Goal: Task Accomplishment & Management: Use online tool/utility

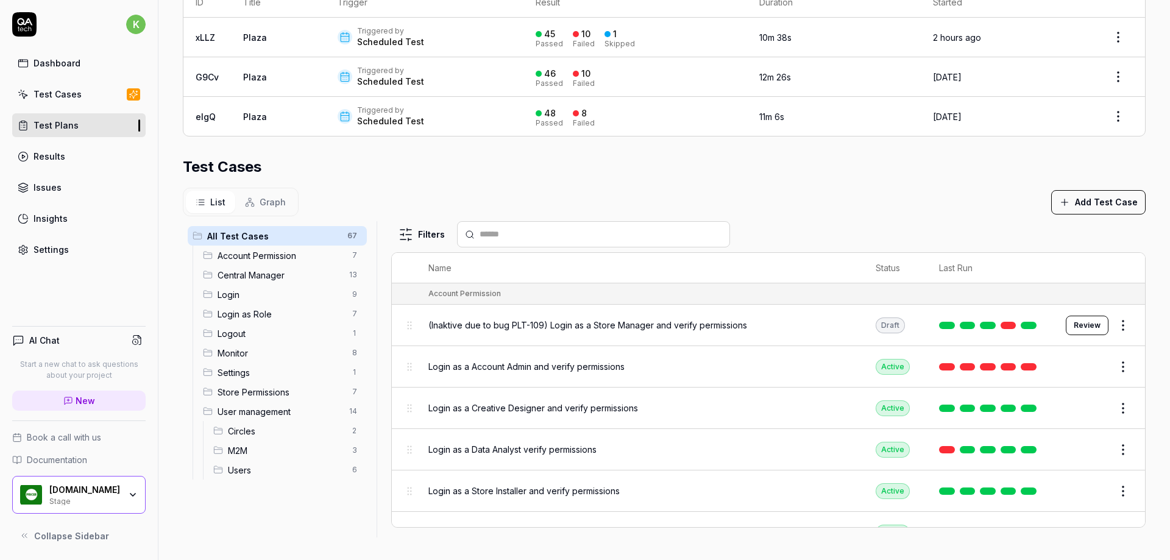
click at [243, 277] on span "Central Manager" at bounding box center [279, 275] width 124 height 13
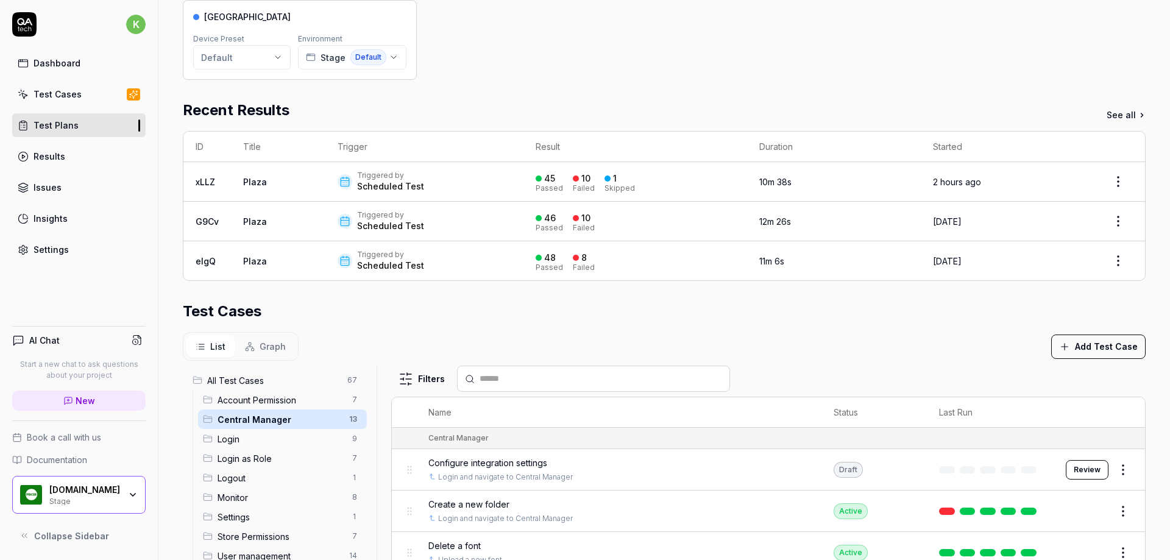
scroll to position [104, 0]
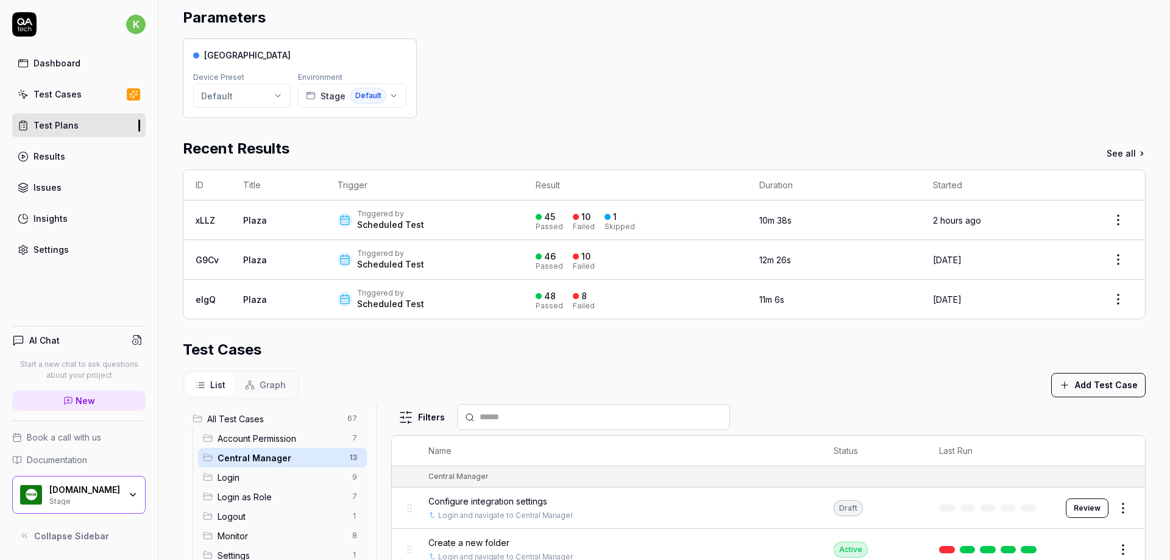
click at [52, 65] on div "Dashboard" at bounding box center [57, 63] width 47 height 13
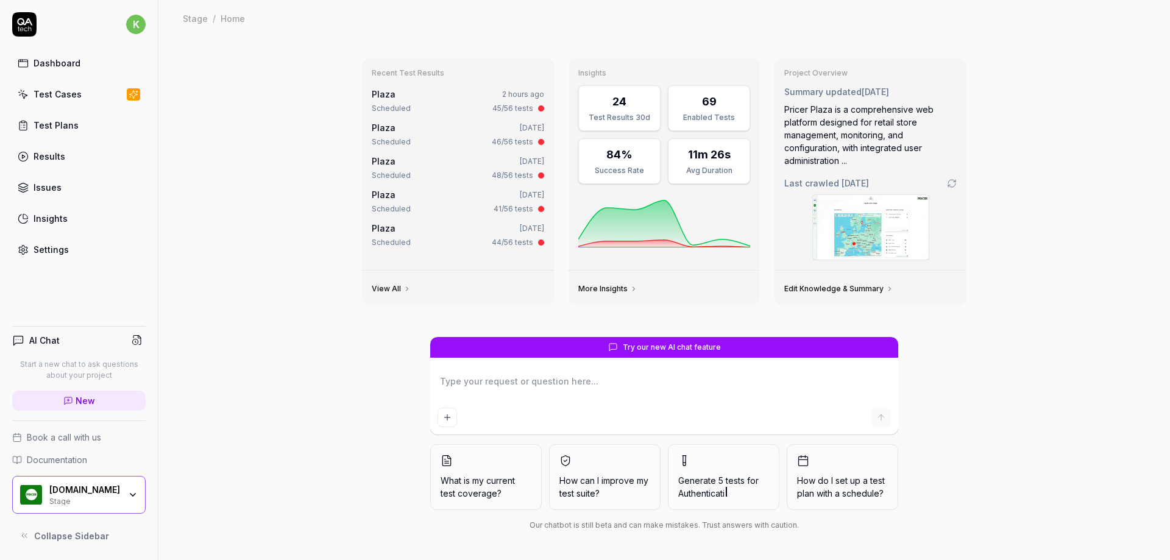
click at [49, 125] on div "Test Plans" at bounding box center [56, 125] width 45 height 13
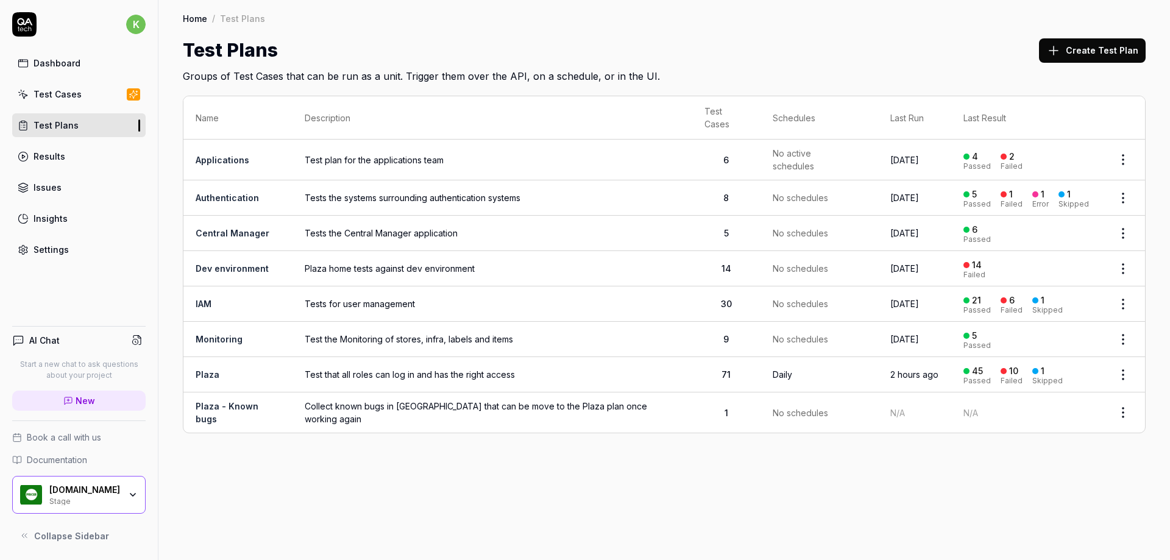
click at [206, 369] on link "Plaza" at bounding box center [208, 374] width 24 height 10
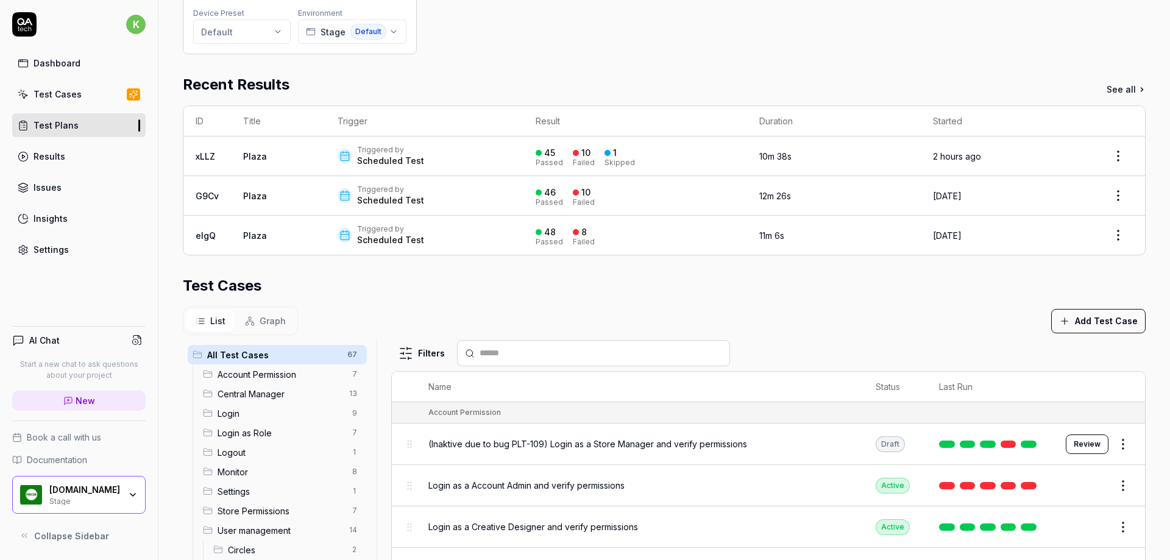
scroll to position [183, 0]
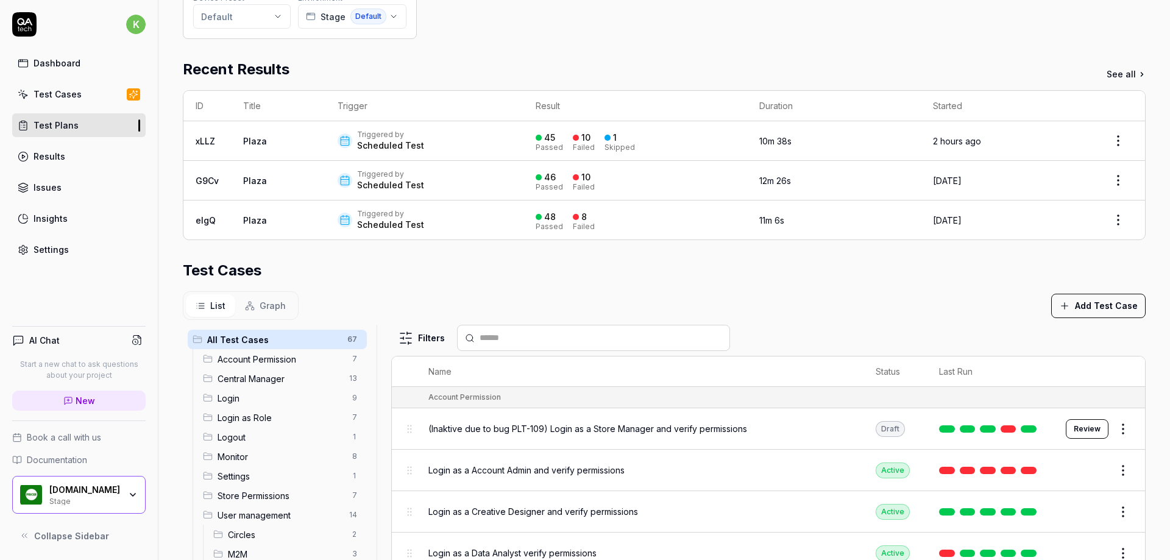
click at [46, 127] on div "Test Plans" at bounding box center [56, 125] width 45 height 13
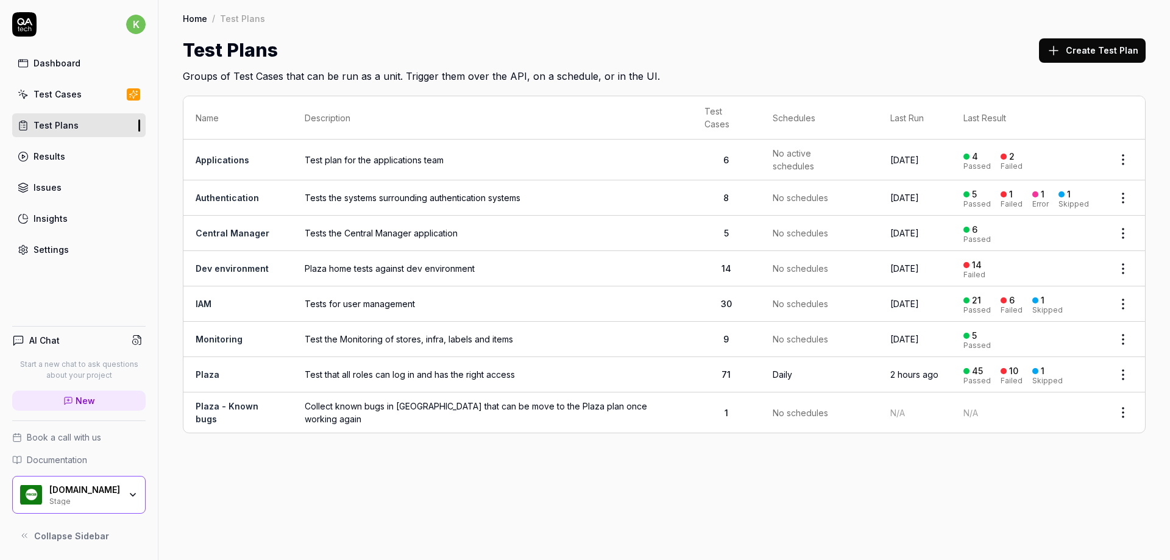
click at [208, 369] on link "Plaza" at bounding box center [208, 374] width 24 height 10
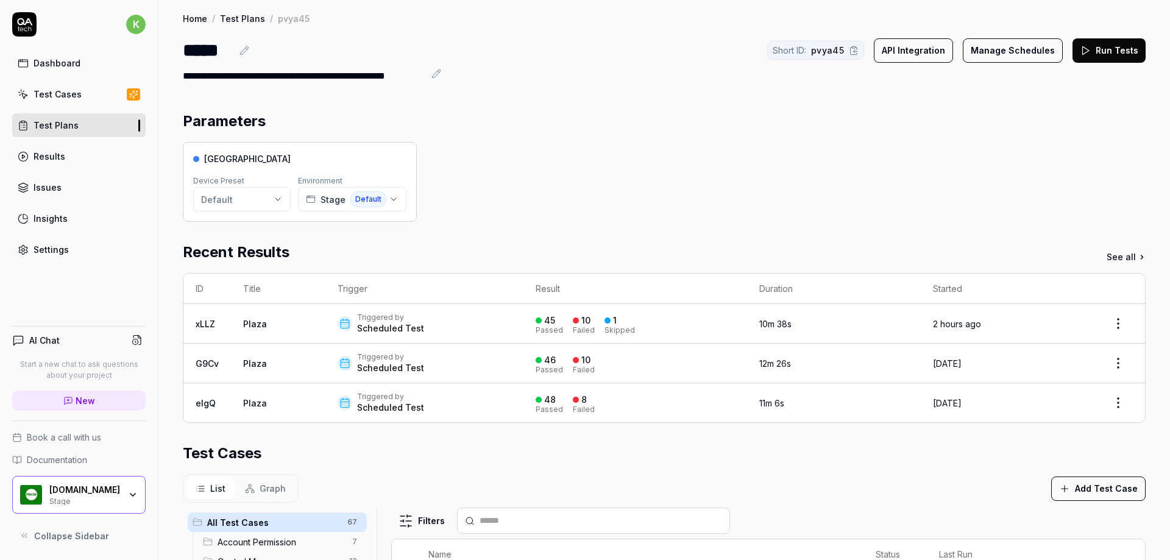
click at [253, 400] on link "Plaza" at bounding box center [255, 403] width 24 height 10
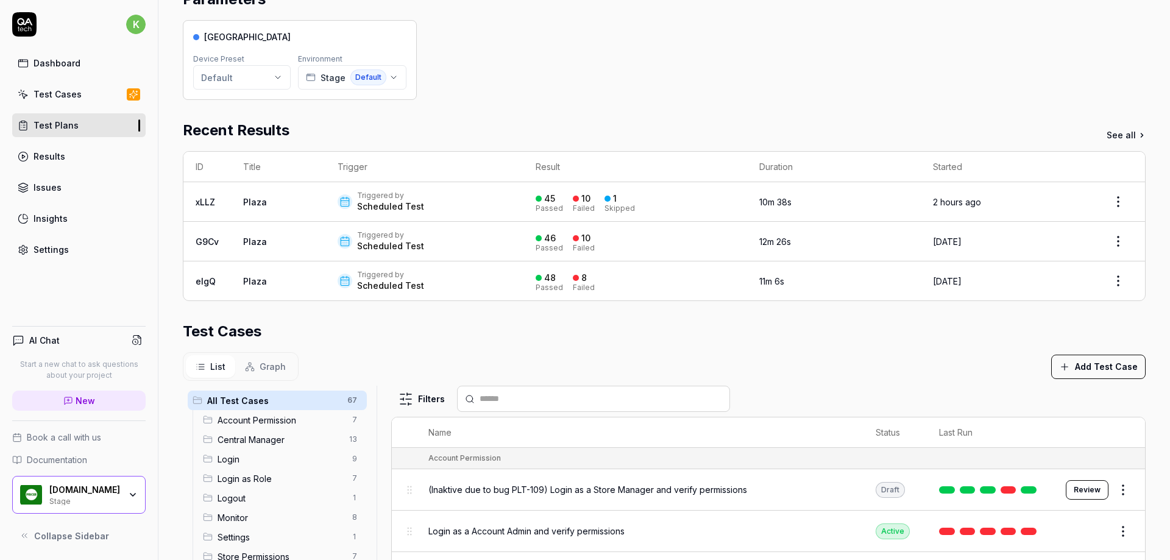
scroll to position [288, 0]
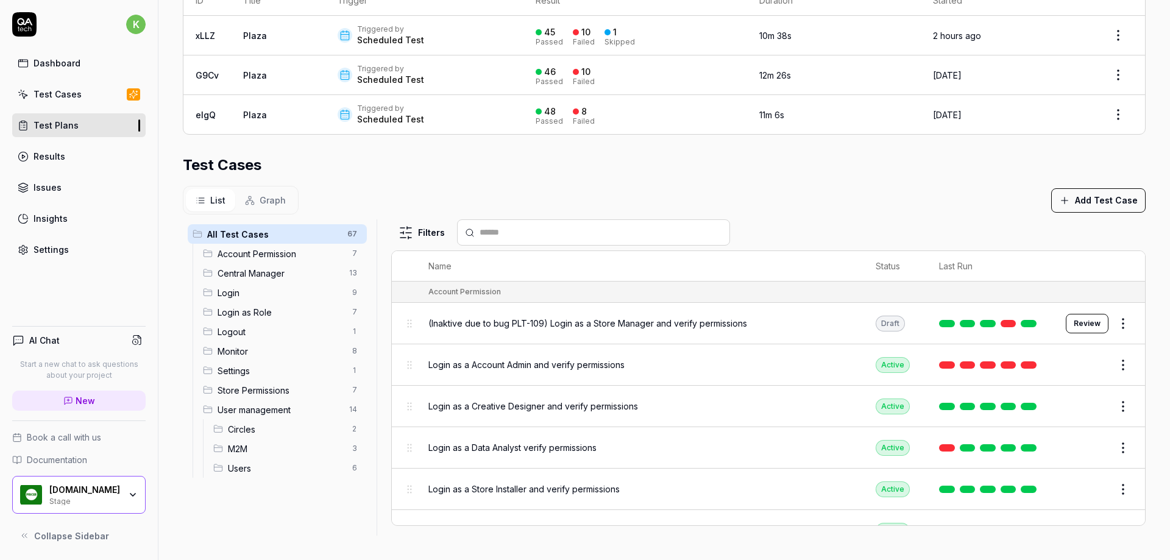
click at [235, 389] on span "Store Permissions" at bounding box center [280, 390] width 127 height 13
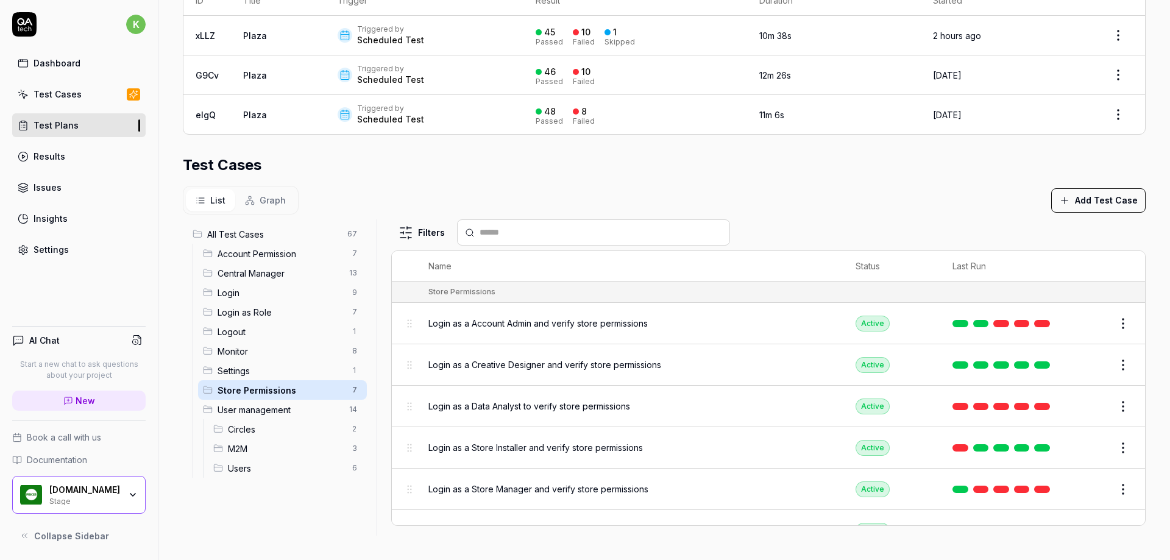
click at [235, 255] on span "Account Permission" at bounding box center [280, 253] width 127 height 13
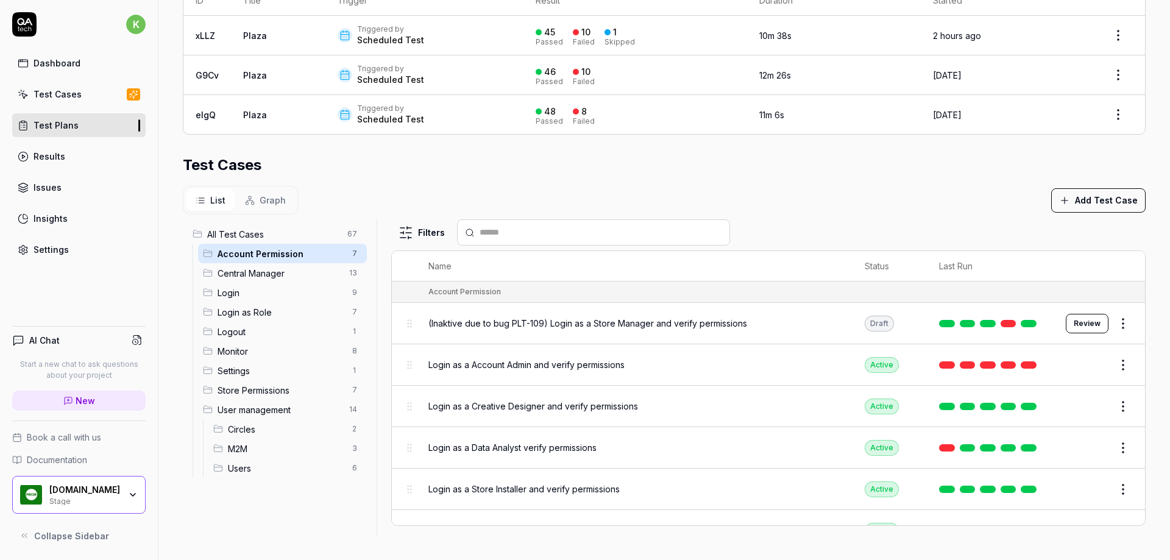
click at [510, 365] on span "Login as a Account Admin and verify permissions" at bounding box center [526, 364] width 196 height 13
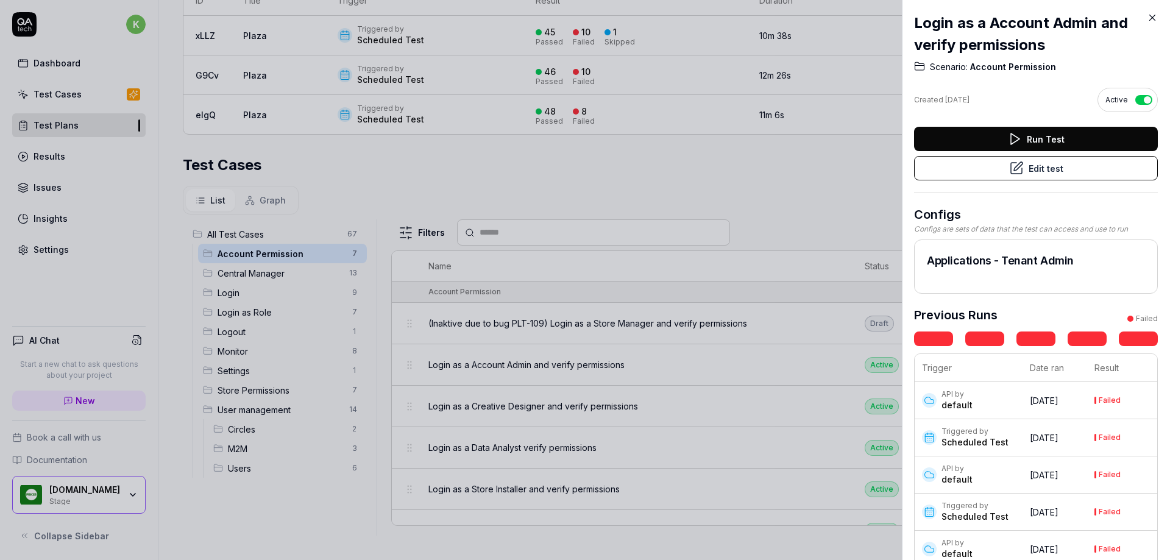
click at [1035, 171] on button "Edit test" at bounding box center [1036, 168] width 244 height 24
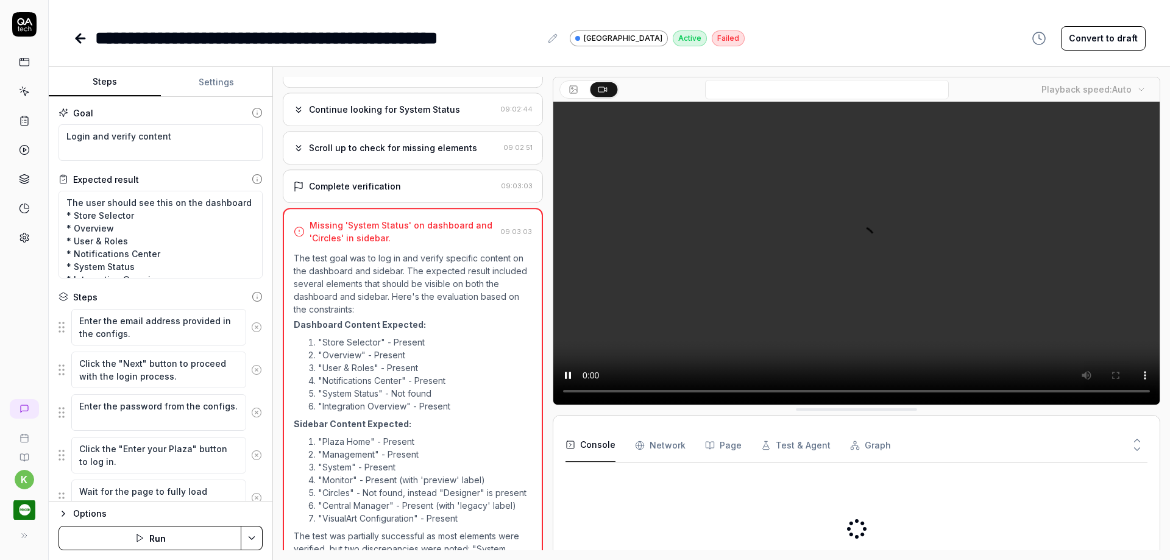
scroll to position [520, 0]
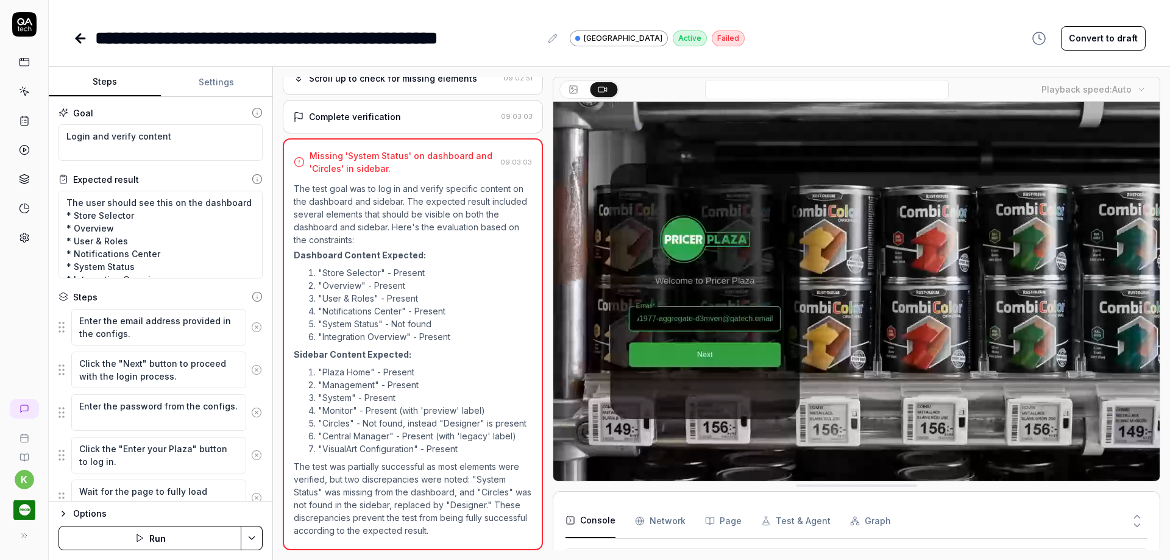
click at [26, 29] on icon at bounding box center [24, 24] width 24 height 24
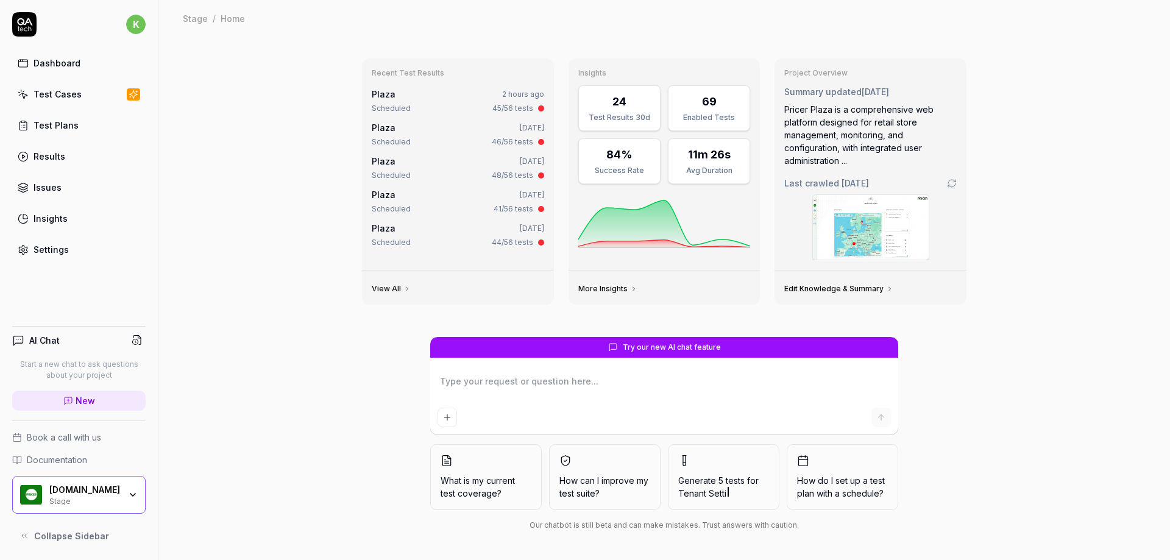
click at [48, 126] on div "Test Plans" at bounding box center [56, 125] width 45 height 13
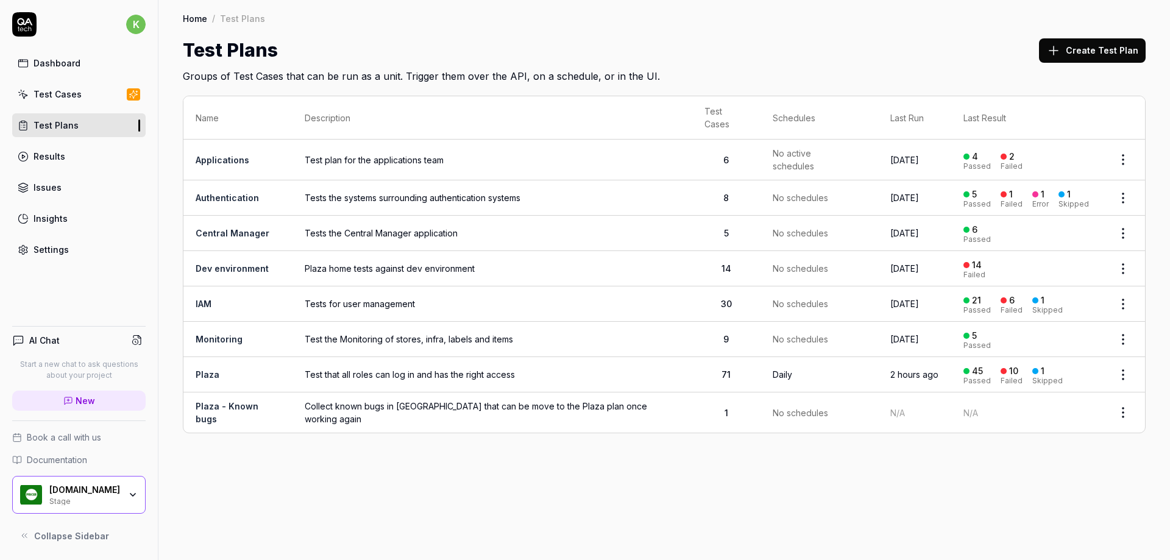
click at [200, 369] on link "Plaza" at bounding box center [208, 374] width 24 height 10
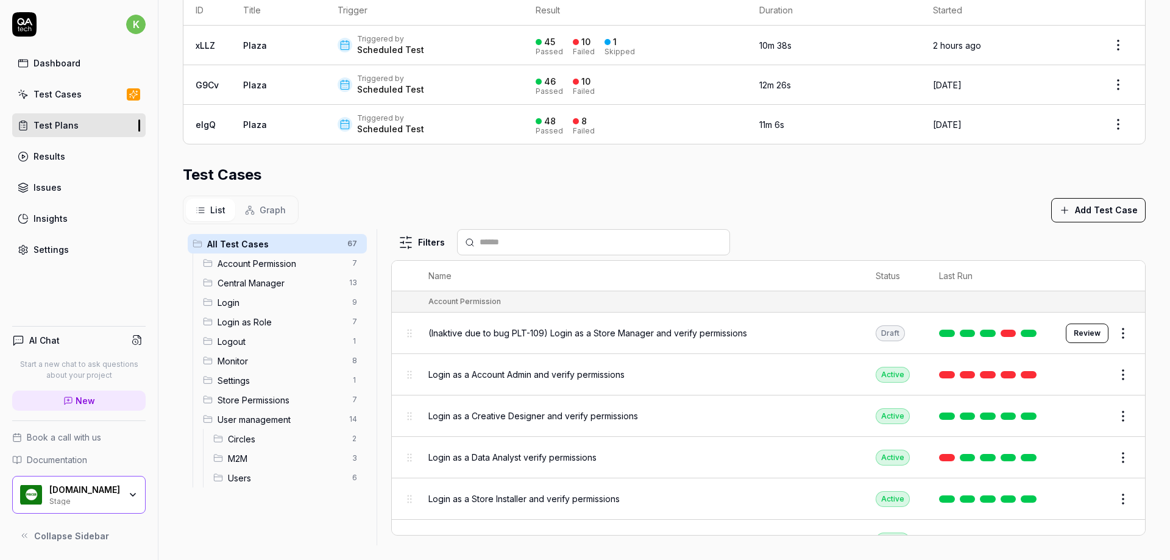
scroll to position [288, 0]
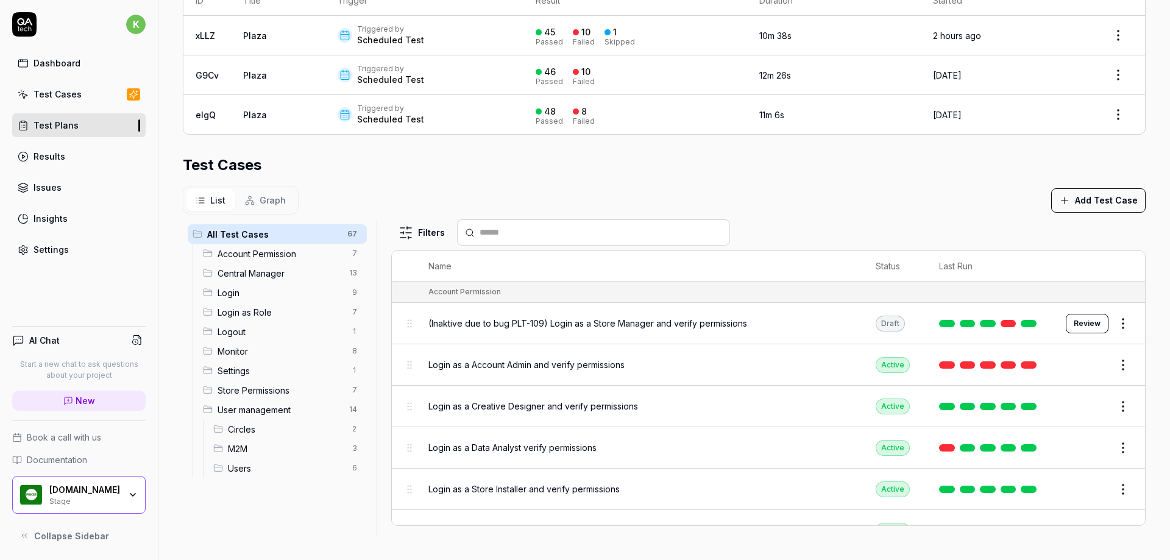
click at [249, 315] on span "Login as Role" at bounding box center [280, 312] width 127 height 13
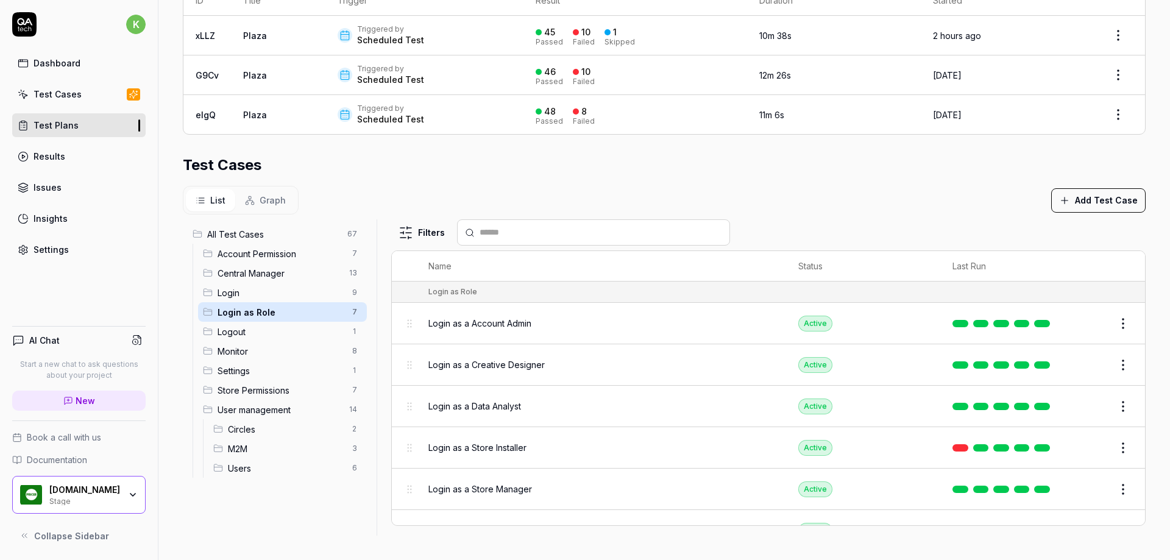
click at [474, 487] on span "Login as a Store Manager" at bounding box center [480, 488] width 104 height 13
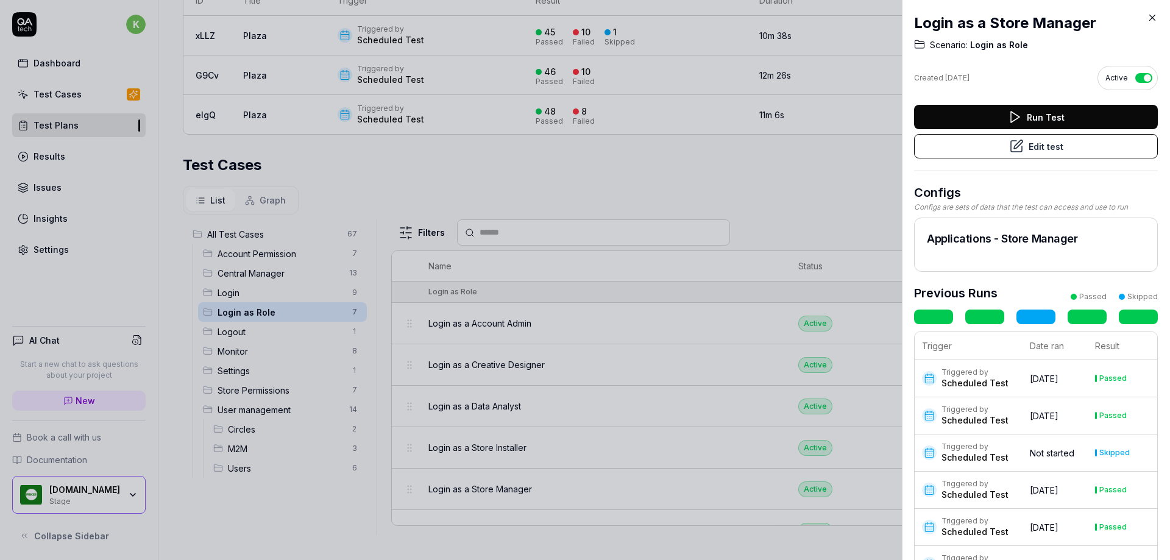
click at [1025, 156] on button "Edit test" at bounding box center [1036, 146] width 244 height 24
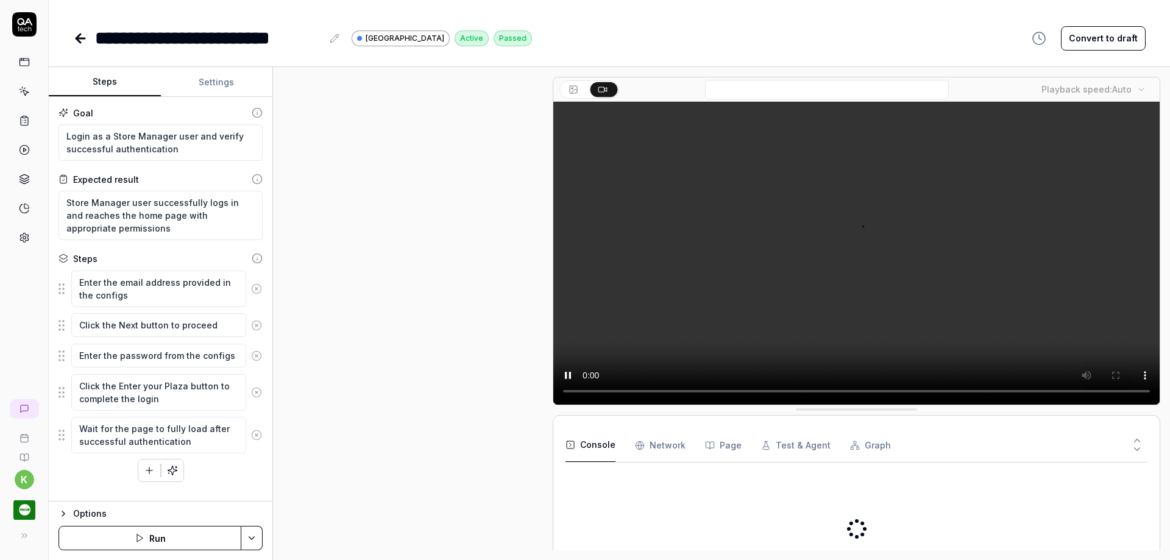
scroll to position [373, 0]
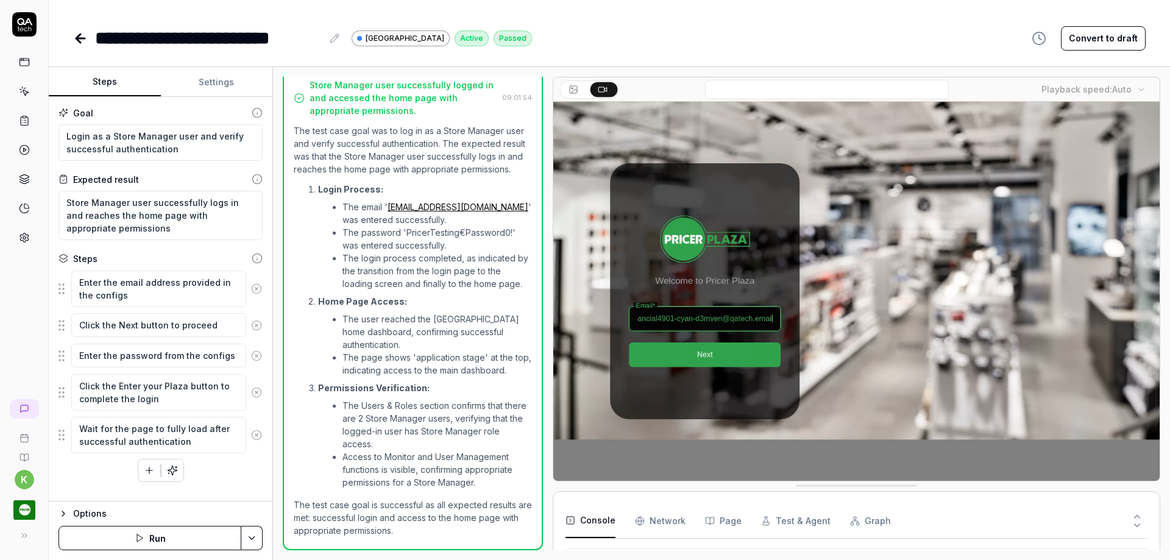
click at [21, 23] on icon at bounding box center [24, 24] width 24 height 24
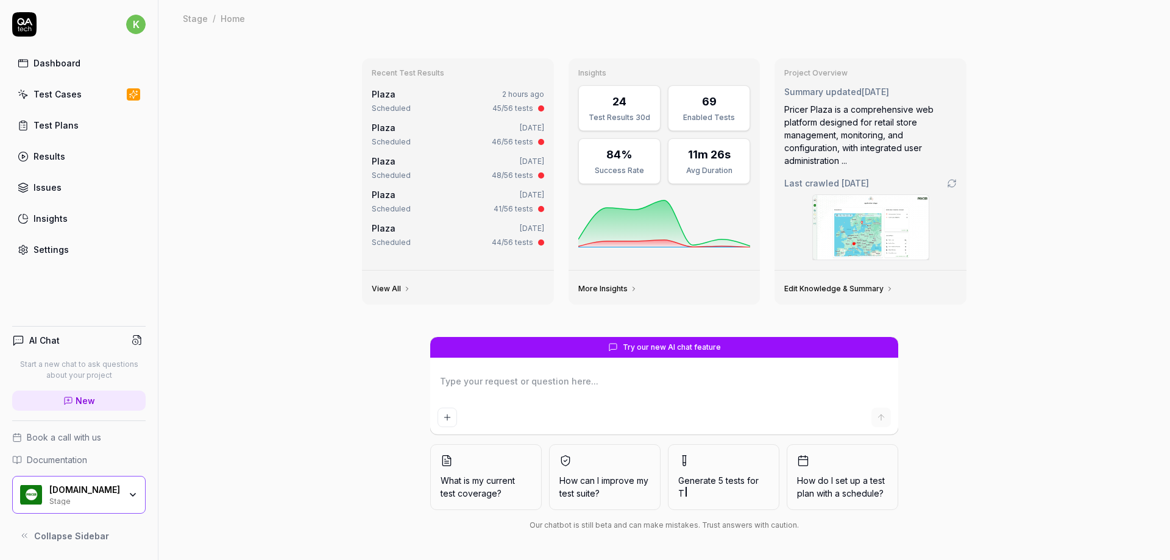
type textarea "*"
